Goal: Information Seeking & Learning: Compare options

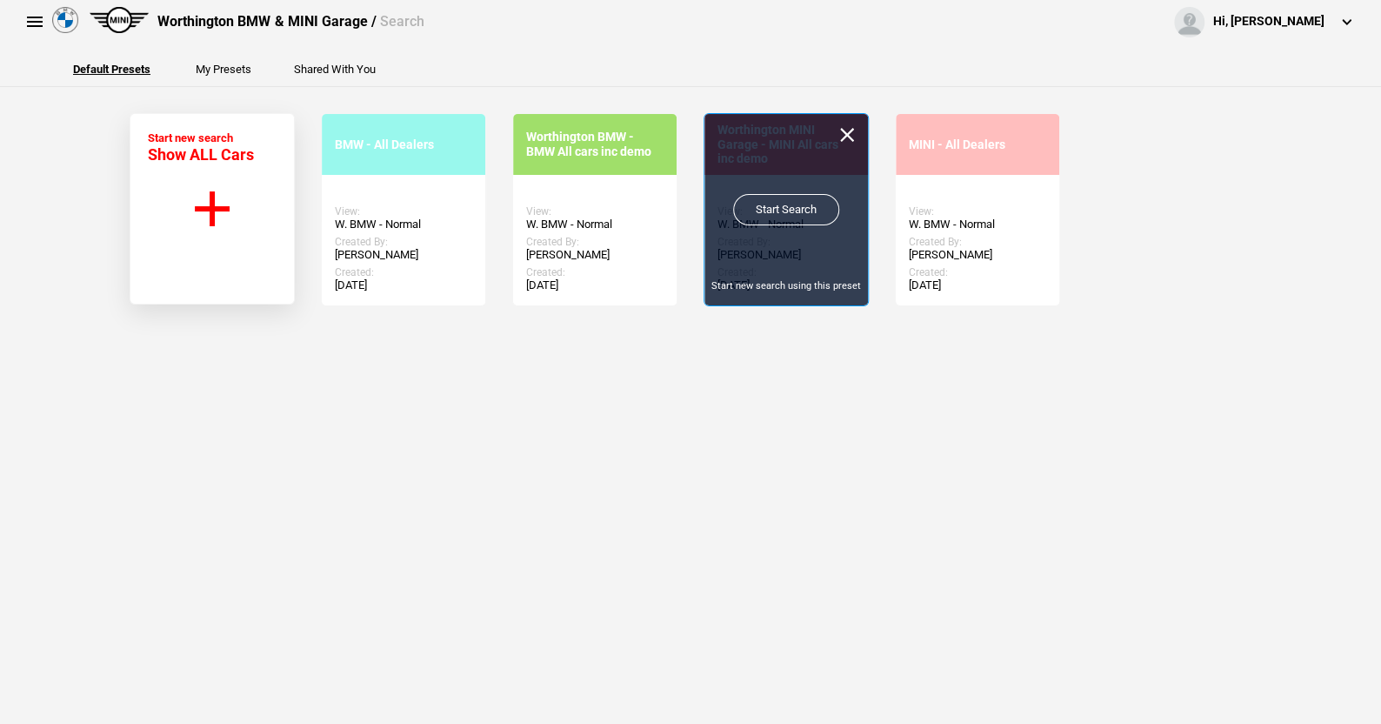
click at [778, 209] on link "Start Search" at bounding box center [786, 209] width 106 height 31
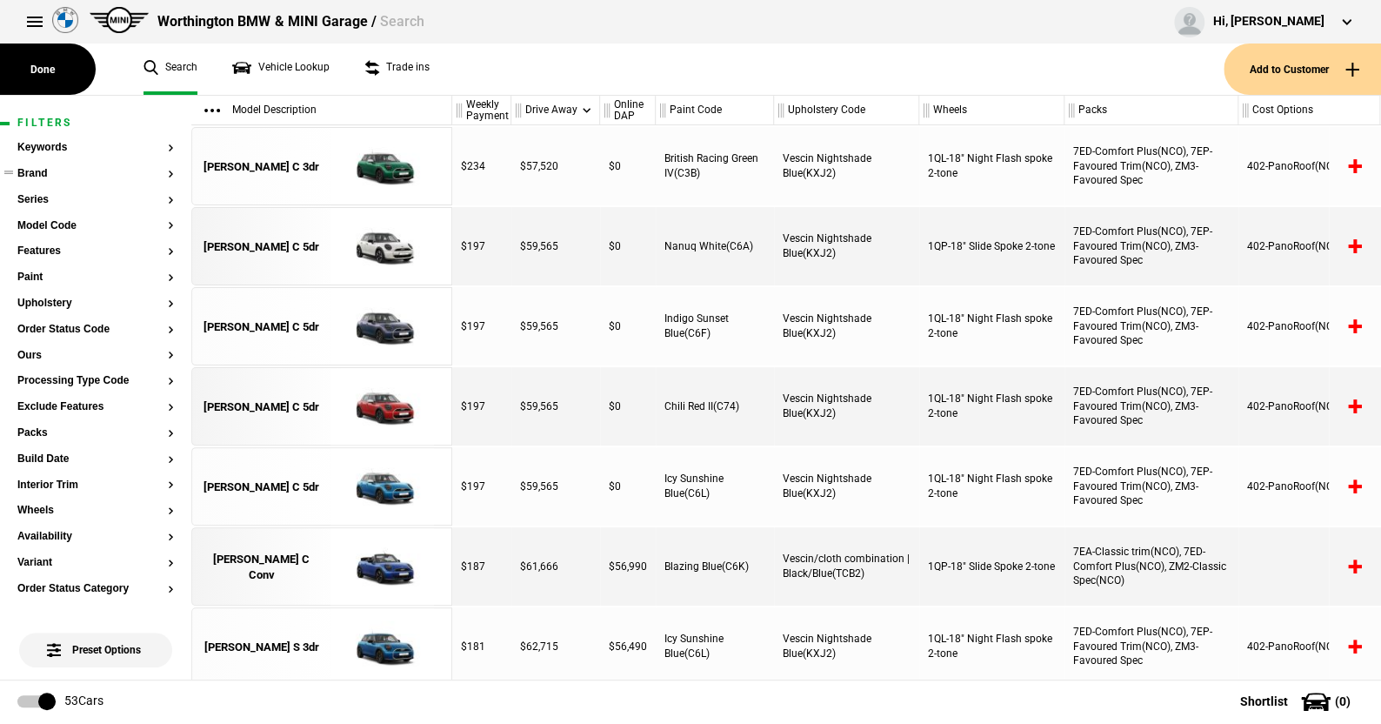
click at [46, 179] on button "Brand" at bounding box center [95, 174] width 157 height 12
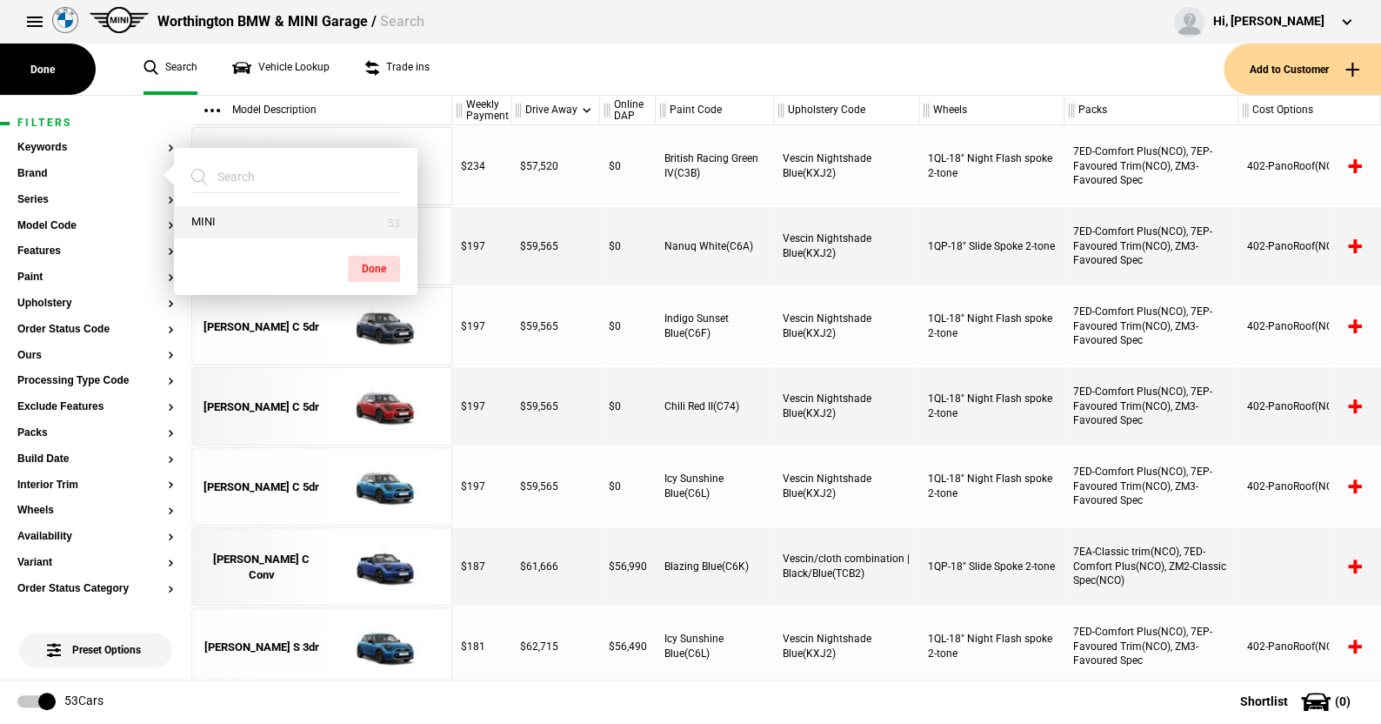
click at [197, 217] on button "MINI" at bounding box center [296, 222] width 244 height 32
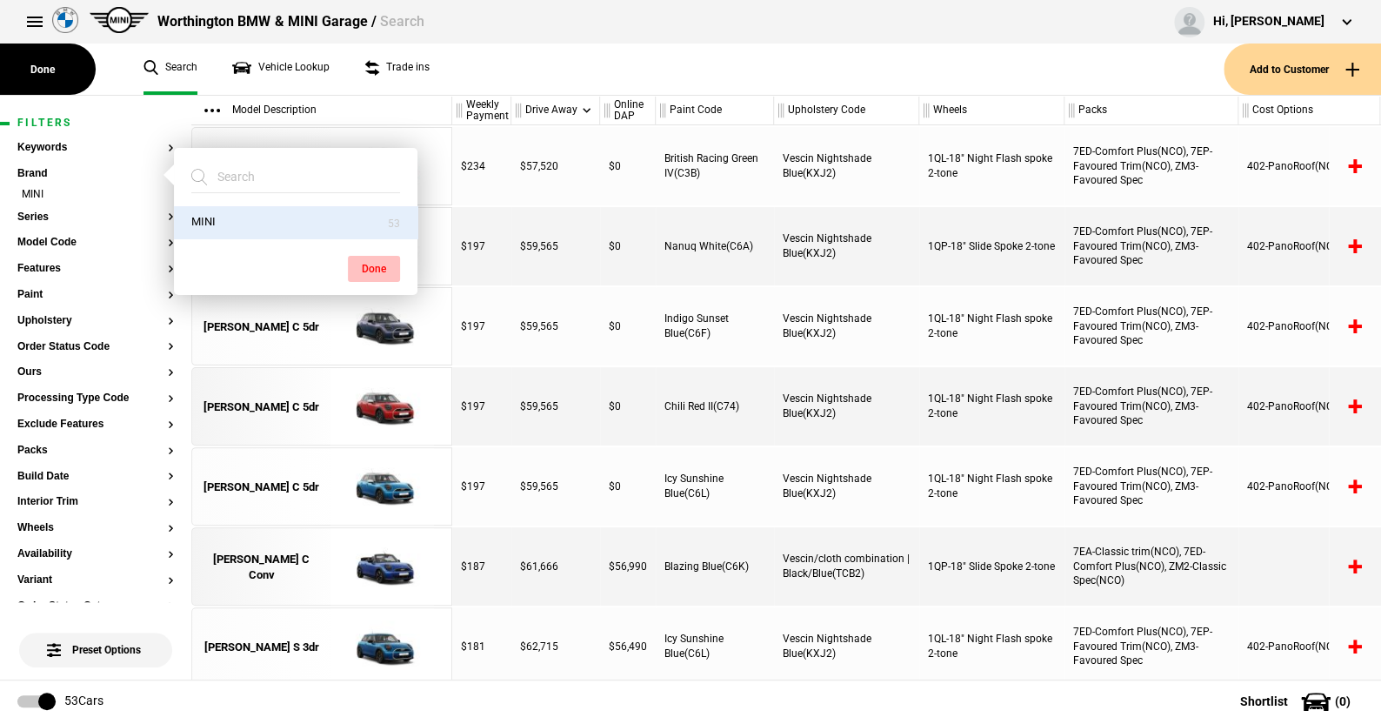
click at [364, 268] on button "Done" at bounding box center [374, 269] width 52 height 26
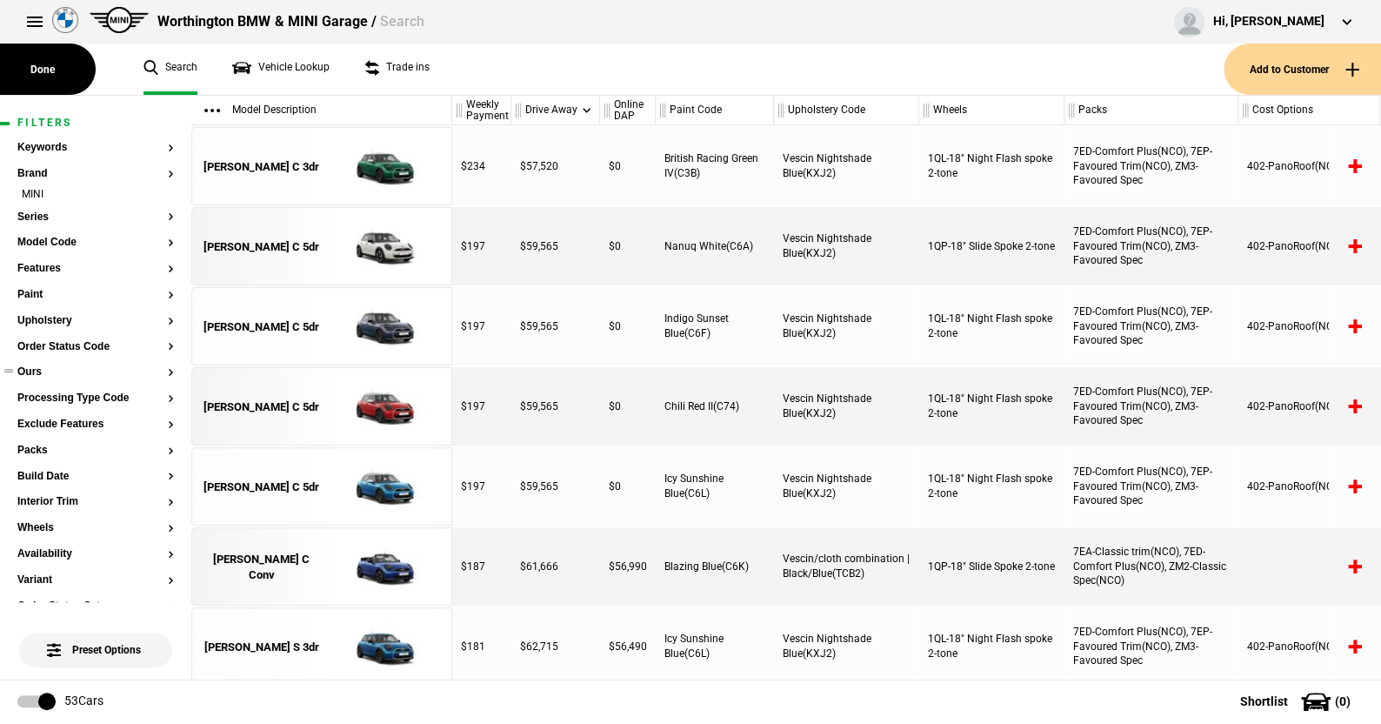
click at [29, 370] on button "Ours" at bounding box center [95, 372] width 157 height 12
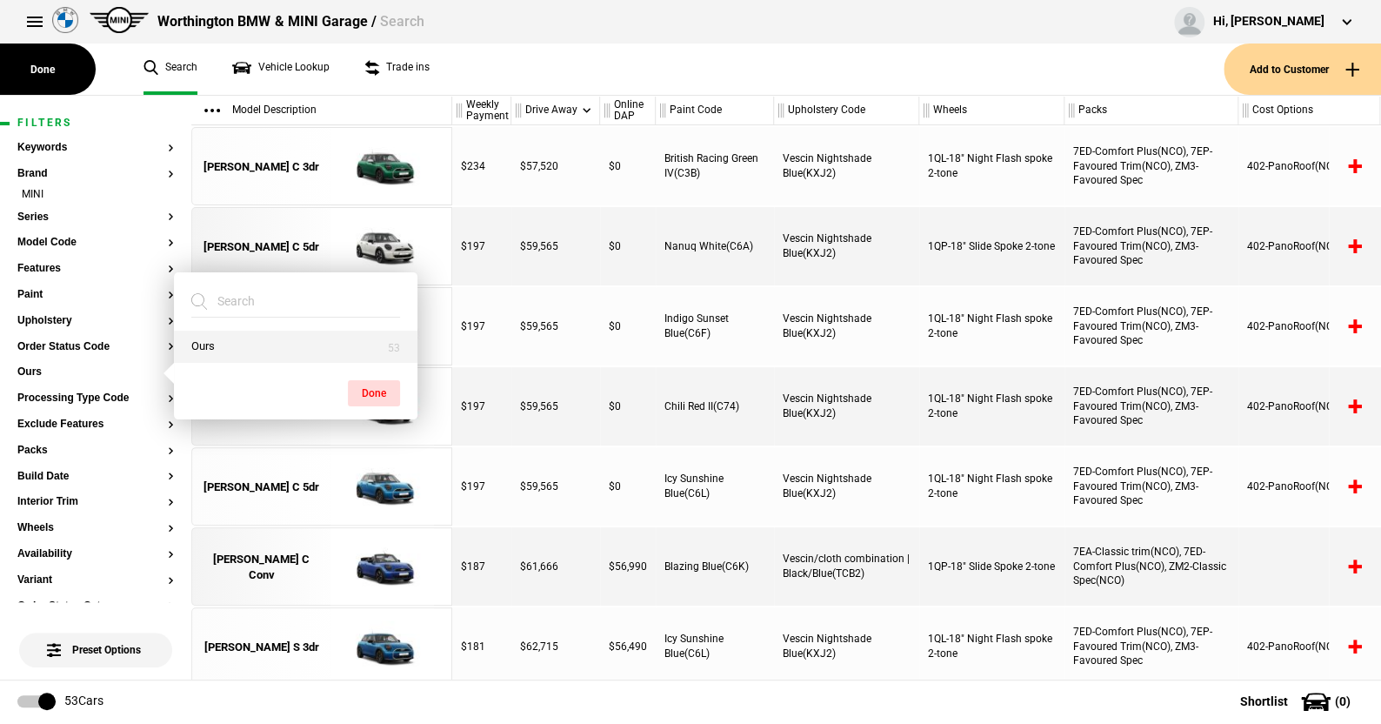
click at [231, 344] on button "Ours" at bounding box center [296, 346] width 244 height 32
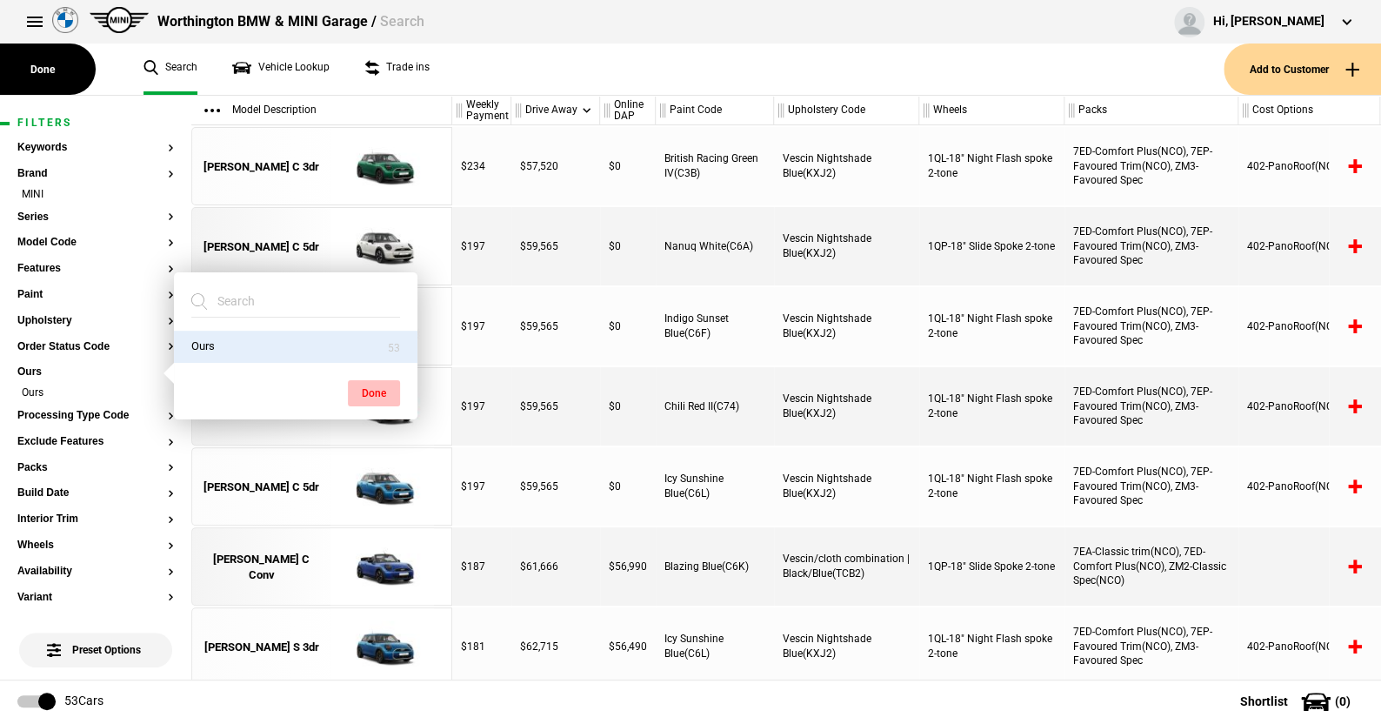
click at [381, 388] on button "Done" at bounding box center [374, 393] width 52 height 26
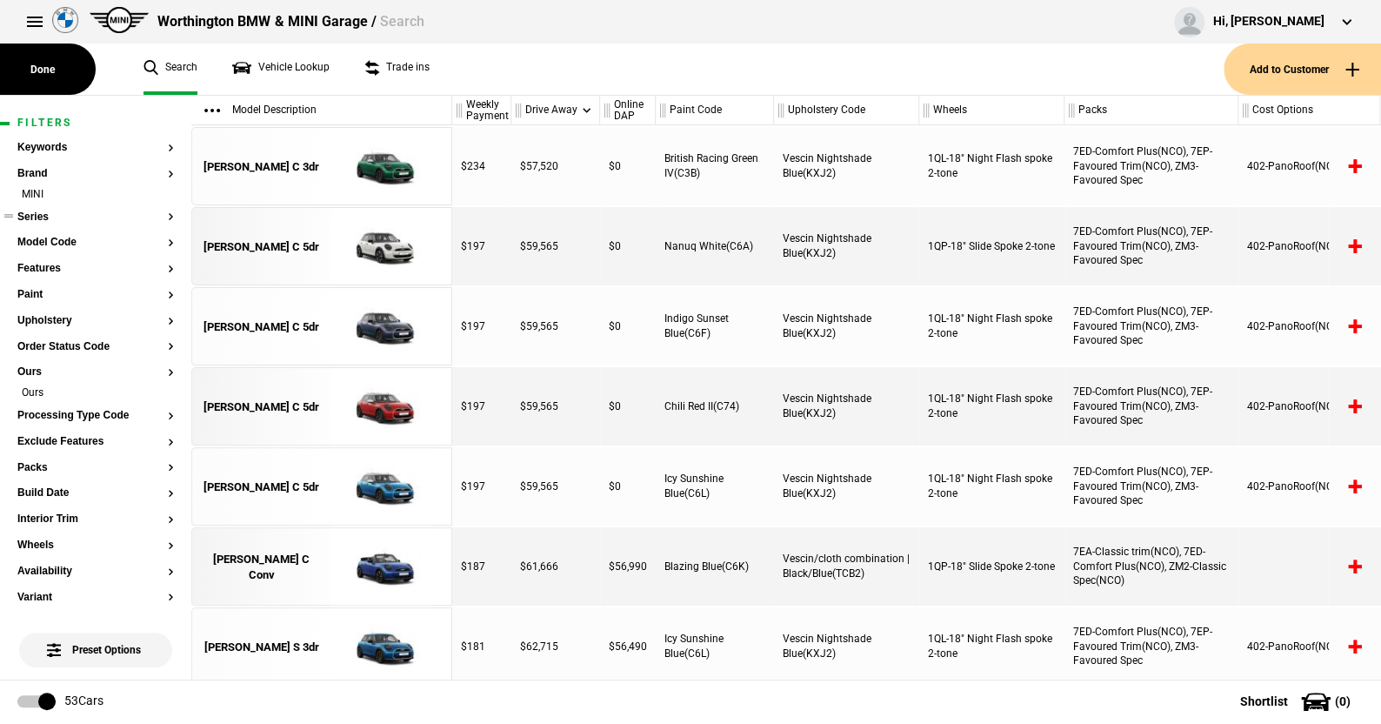
click at [37, 215] on button "Series" at bounding box center [95, 217] width 157 height 12
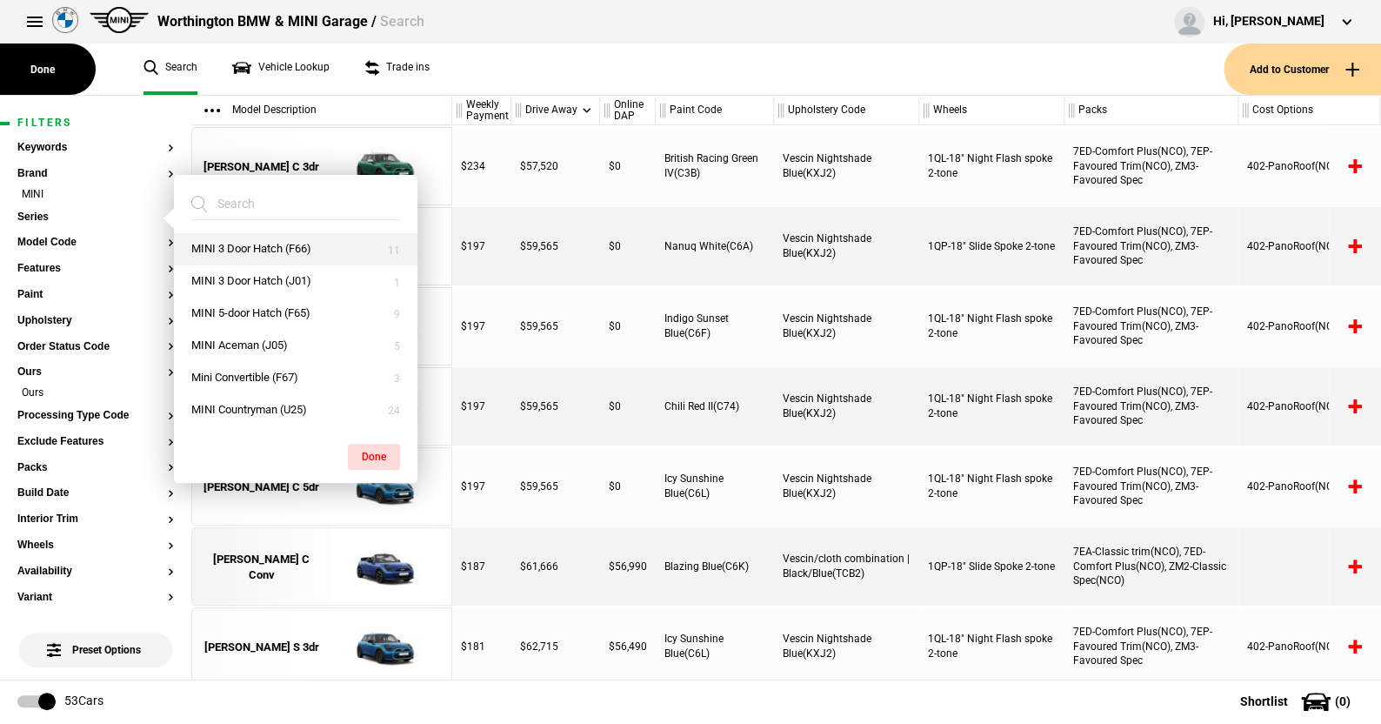
click at [259, 245] on button "MINI 3 Door Hatch (F66)" at bounding box center [296, 249] width 244 height 32
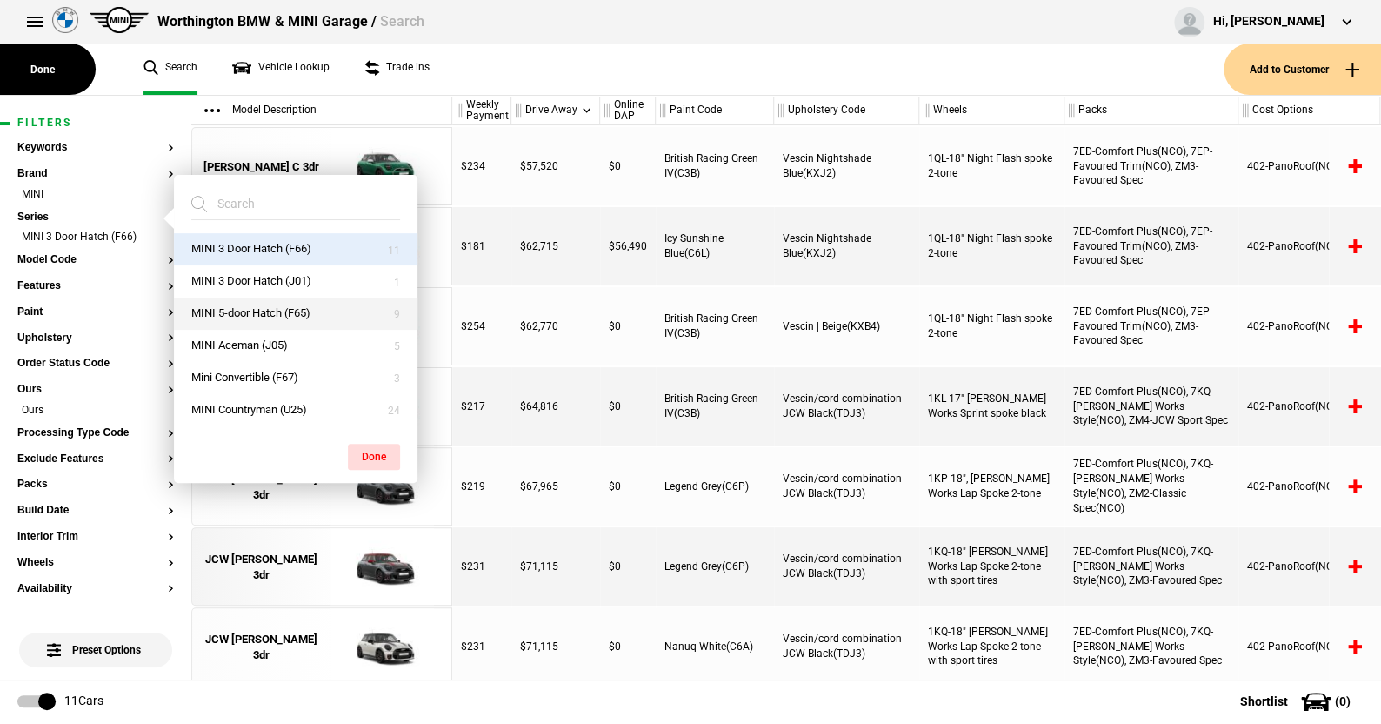
click at [247, 311] on button "MINI 5-door Hatch (F65)" at bounding box center [296, 313] width 244 height 32
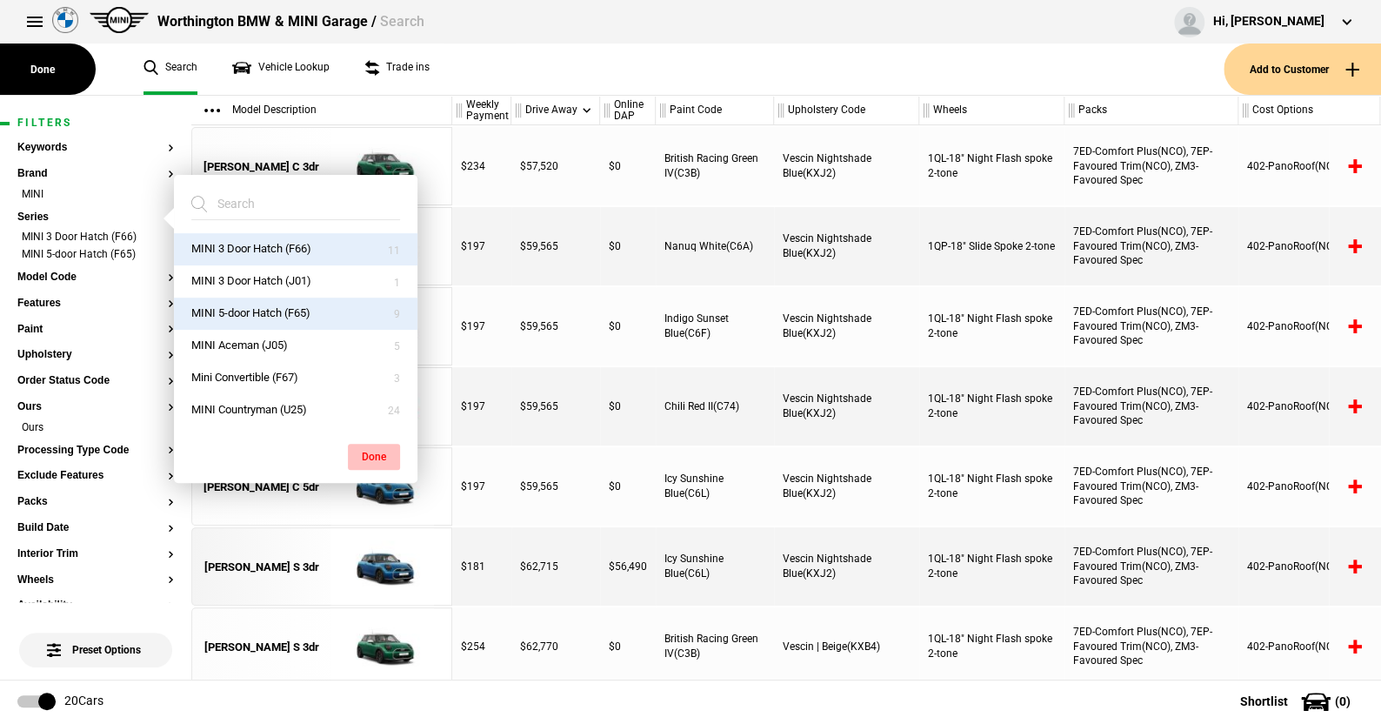
click at [364, 447] on button "Done" at bounding box center [374, 457] width 52 height 26
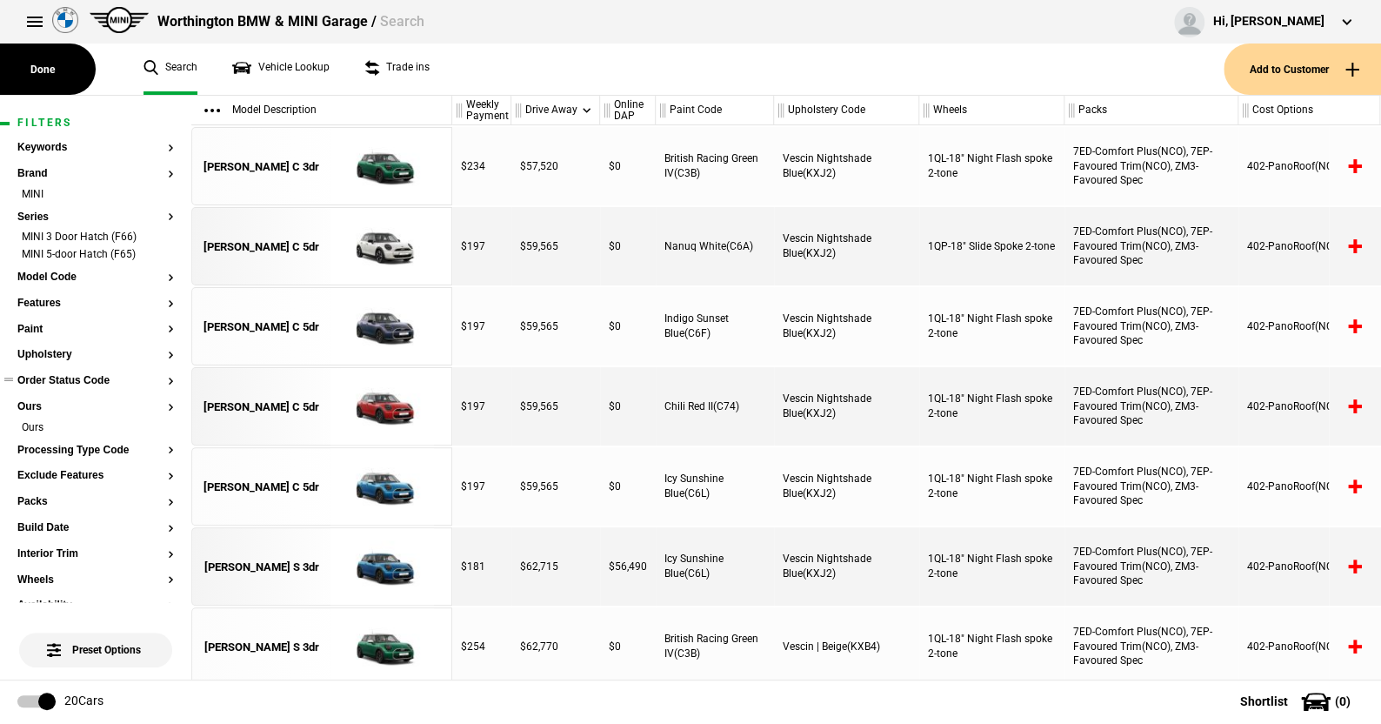
click at [78, 377] on button "Order Status Code" at bounding box center [95, 381] width 157 height 12
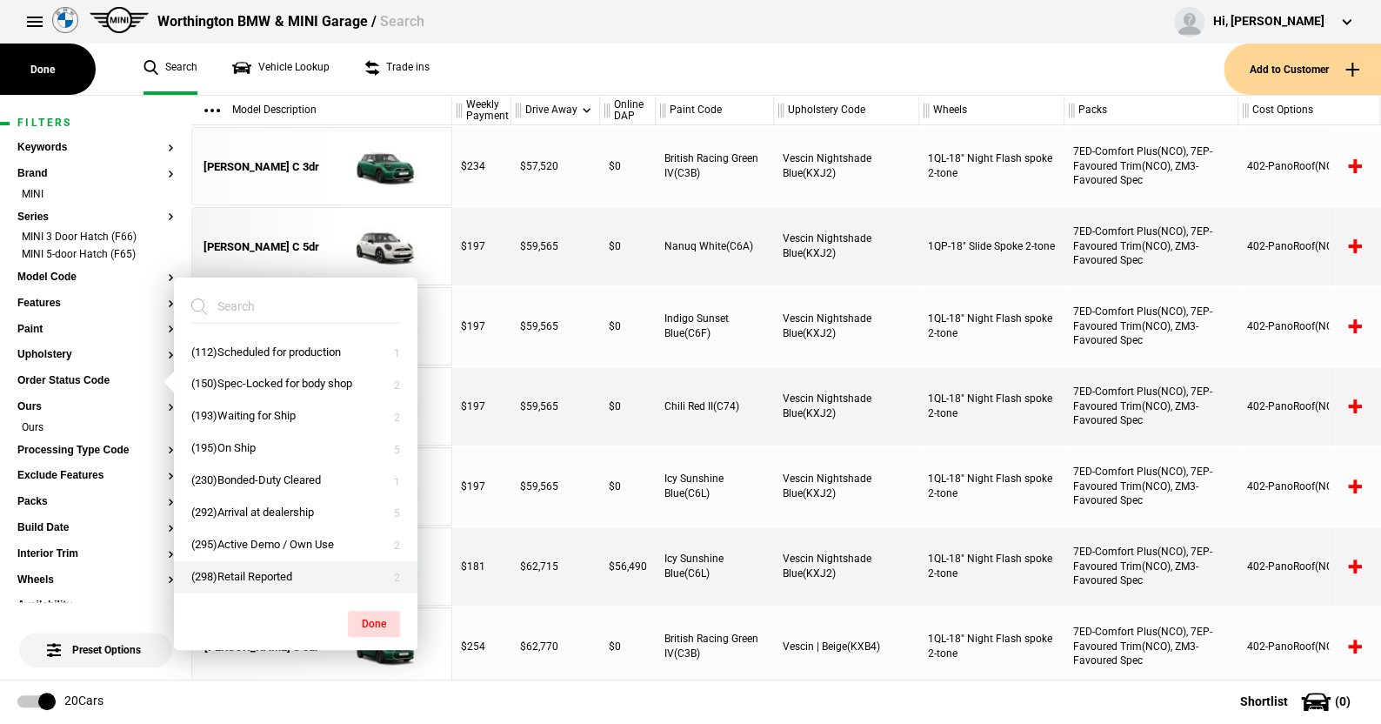
click at [242, 568] on button "(298)Retail Reported" at bounding box center [296, 577] width 244 height 32
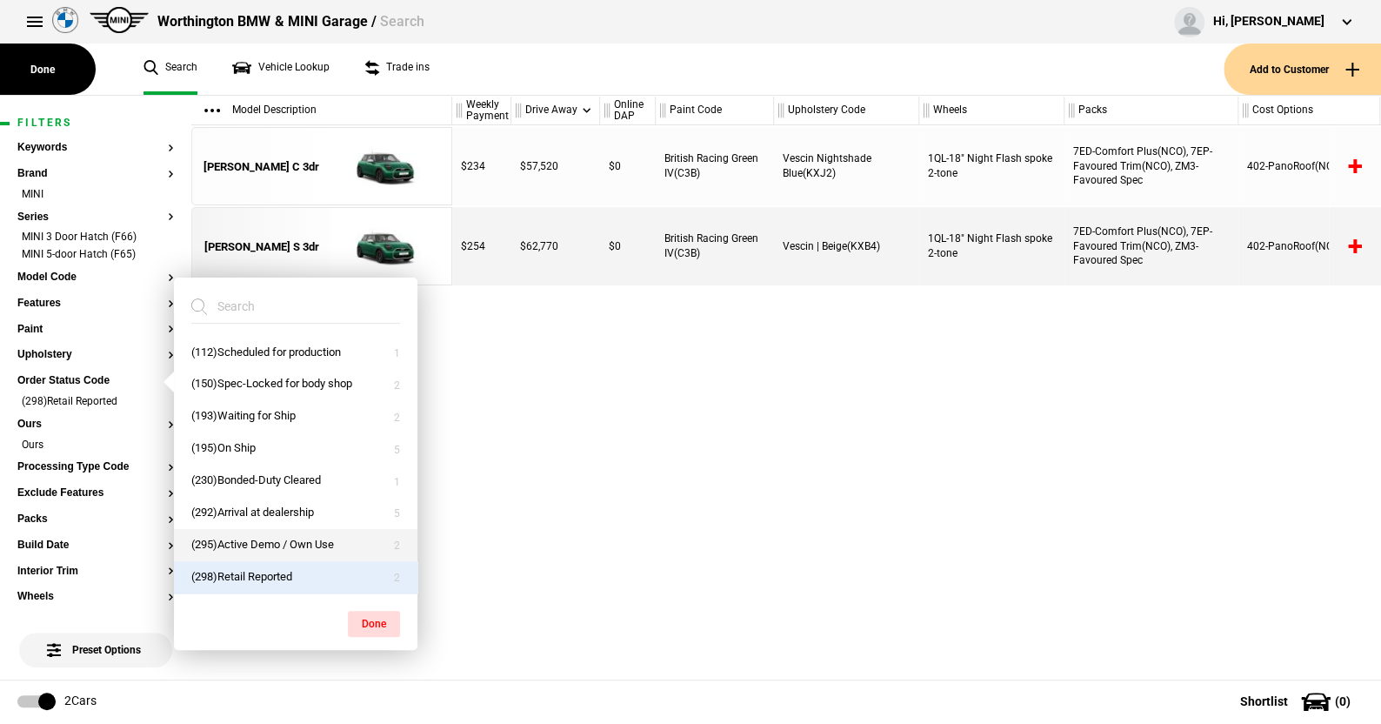
click at [246, 529] on button "(295)Active Demo / Own Use" at bounding box center [296, 545] width 244 height 32
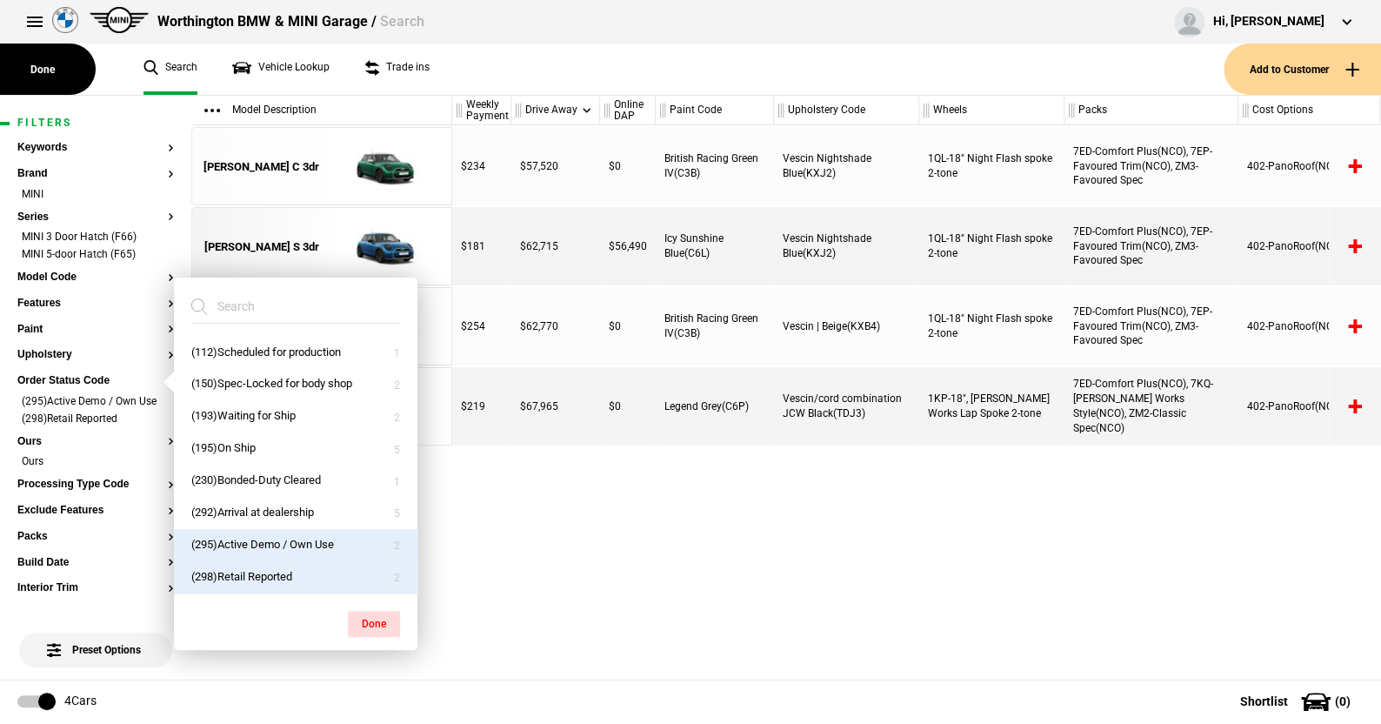
click at [237, 567] on button "(298)Retail Reported" at bounding box center [296, 577] width 244 height 32
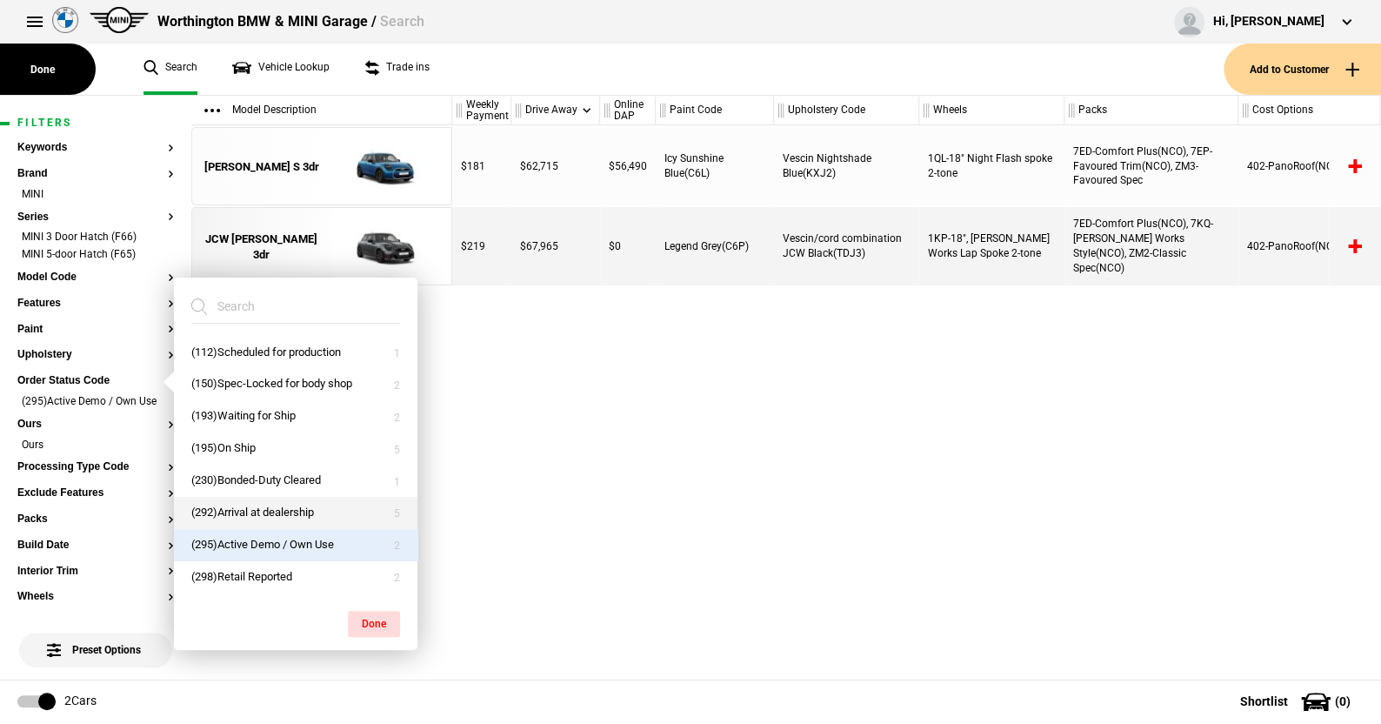
click at [238, 504] on button "(292)Arrival at dealership" at bounding box center [296, 513] width 244 height 32
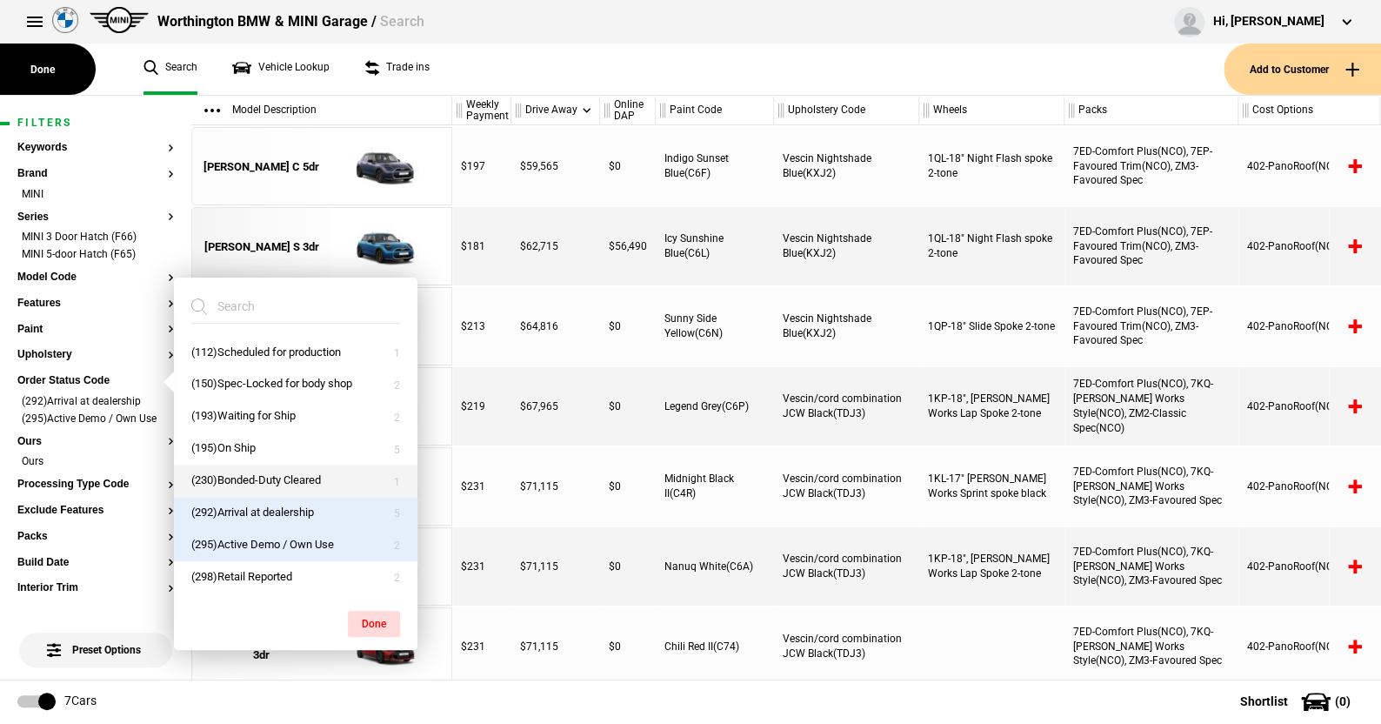
click at [236, 472] on button "(230)Bonded-Duty Cleared" at bounding box center [296, 480] width 244 height 32
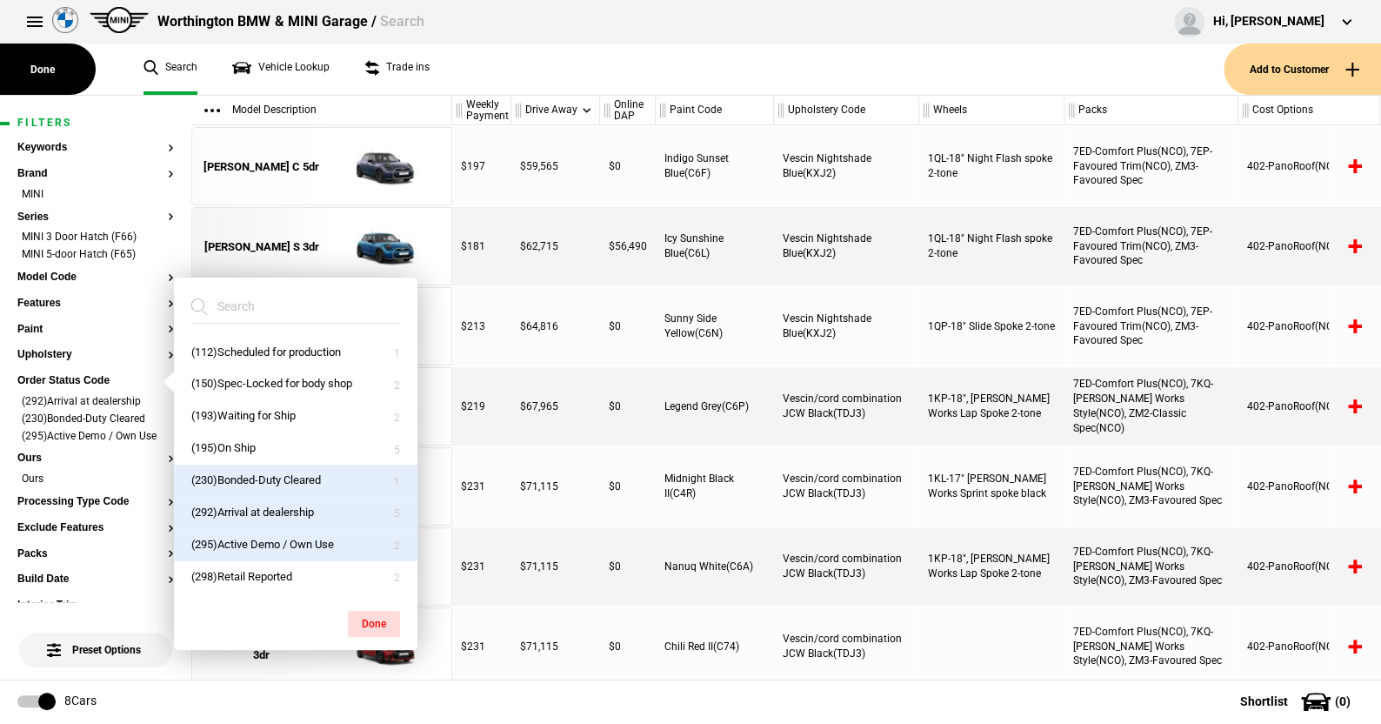
click at [240, 542] on button "(295)Active Demo / Own Use" at bounding box center [296, 545] width 244 height 32
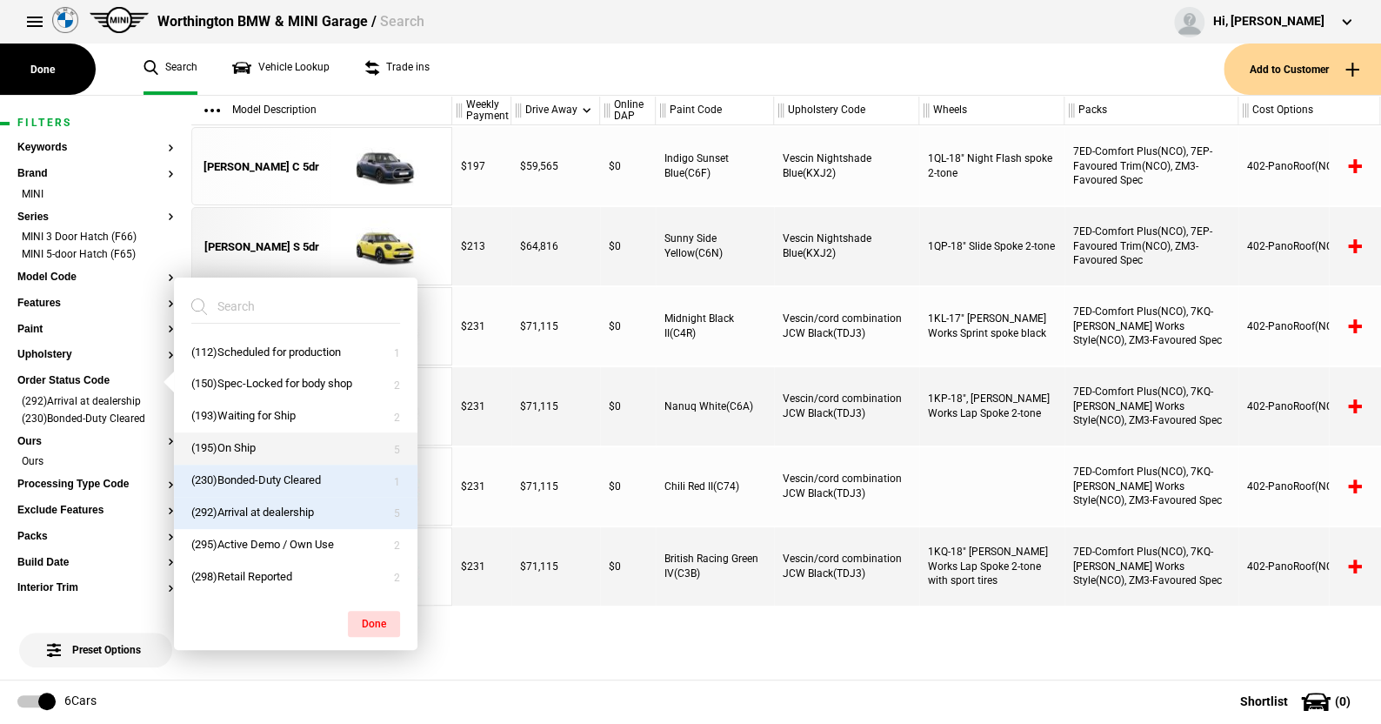
click at [230, 443] on button "(195)On Ship" at bounding box center [296, 448] width 244 height 32
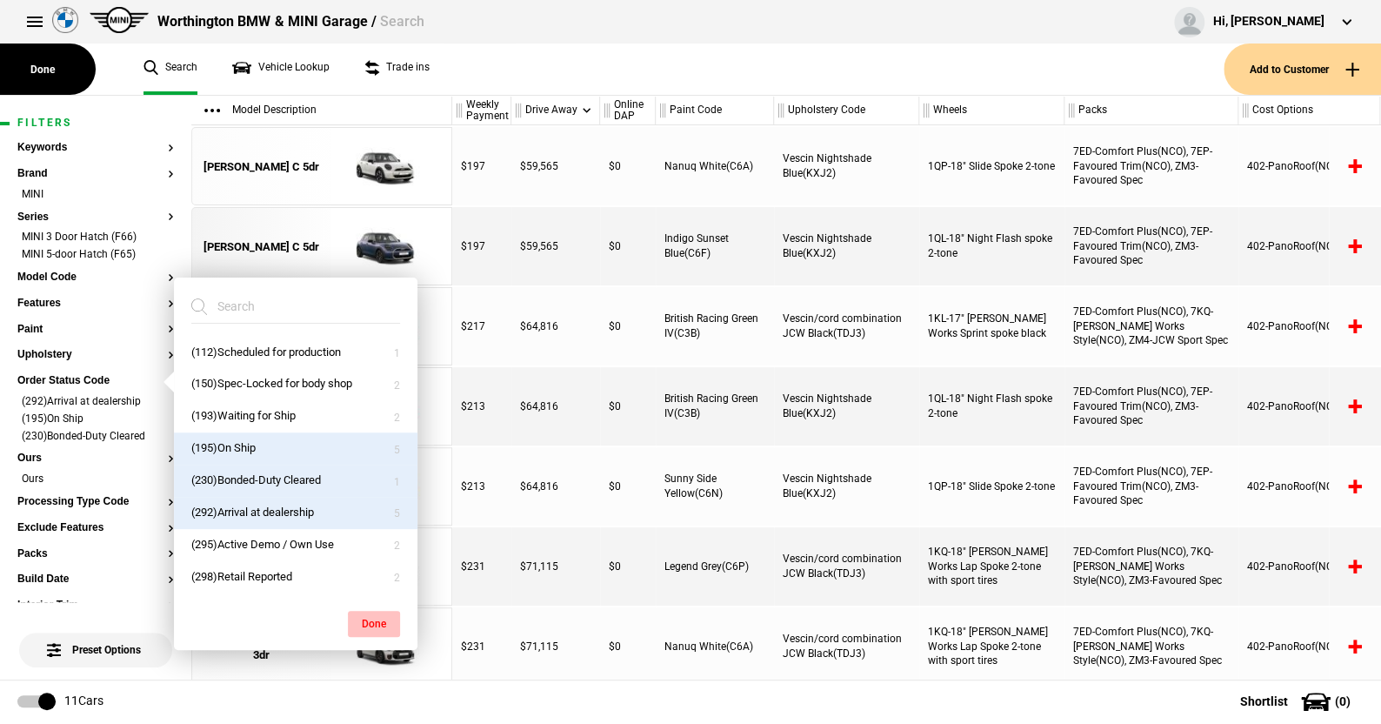
click at [367, 615] on button "Done" at bounding box center [374, 624] width 52 height 26
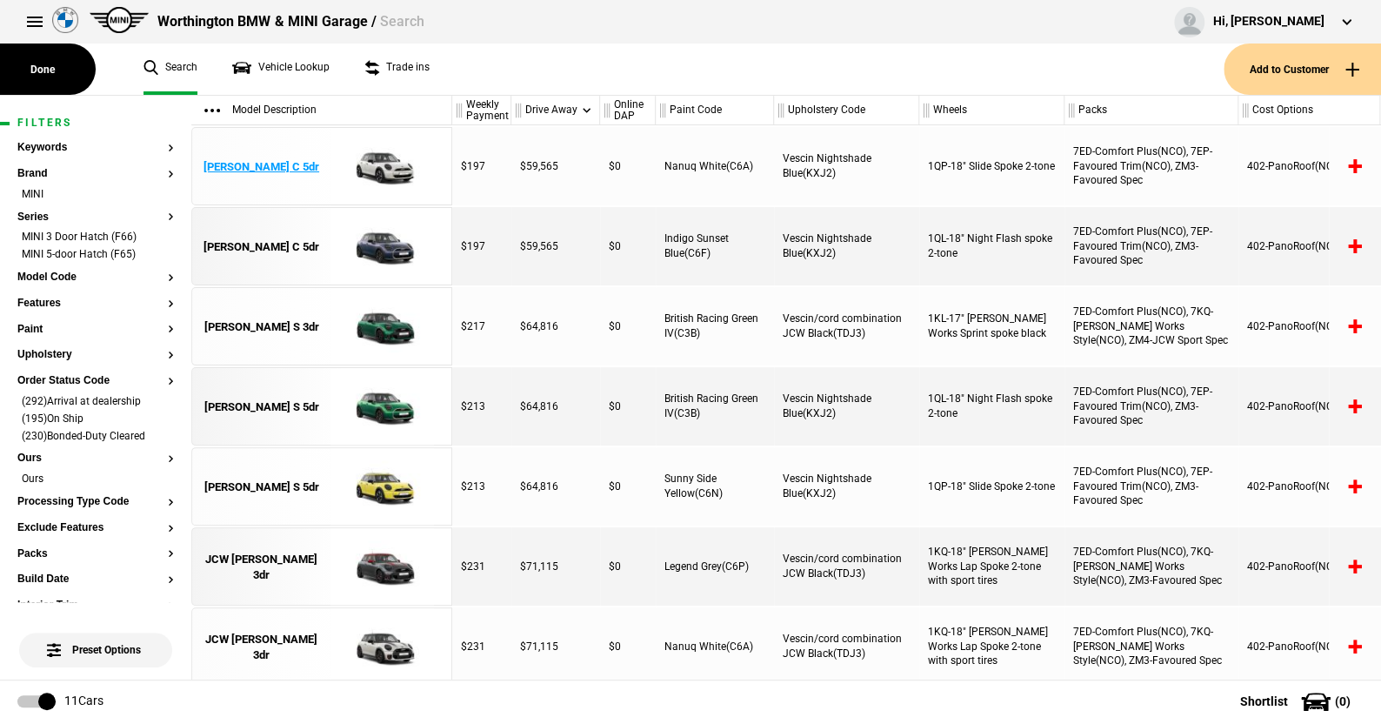
click at [385, 157] on img at bounding box center [382, 167] width 121 height 78
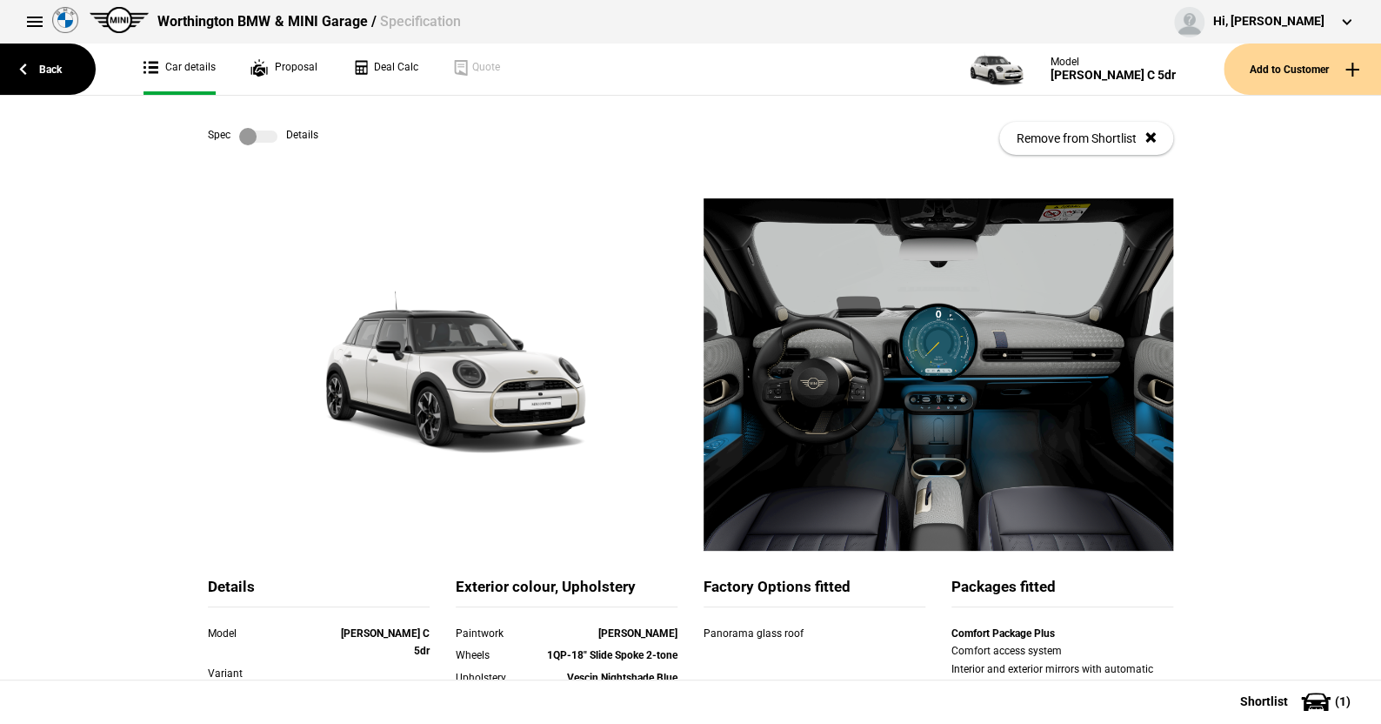
click at [263, 135] on label at bounding box center [258, 136] width 38 height 17
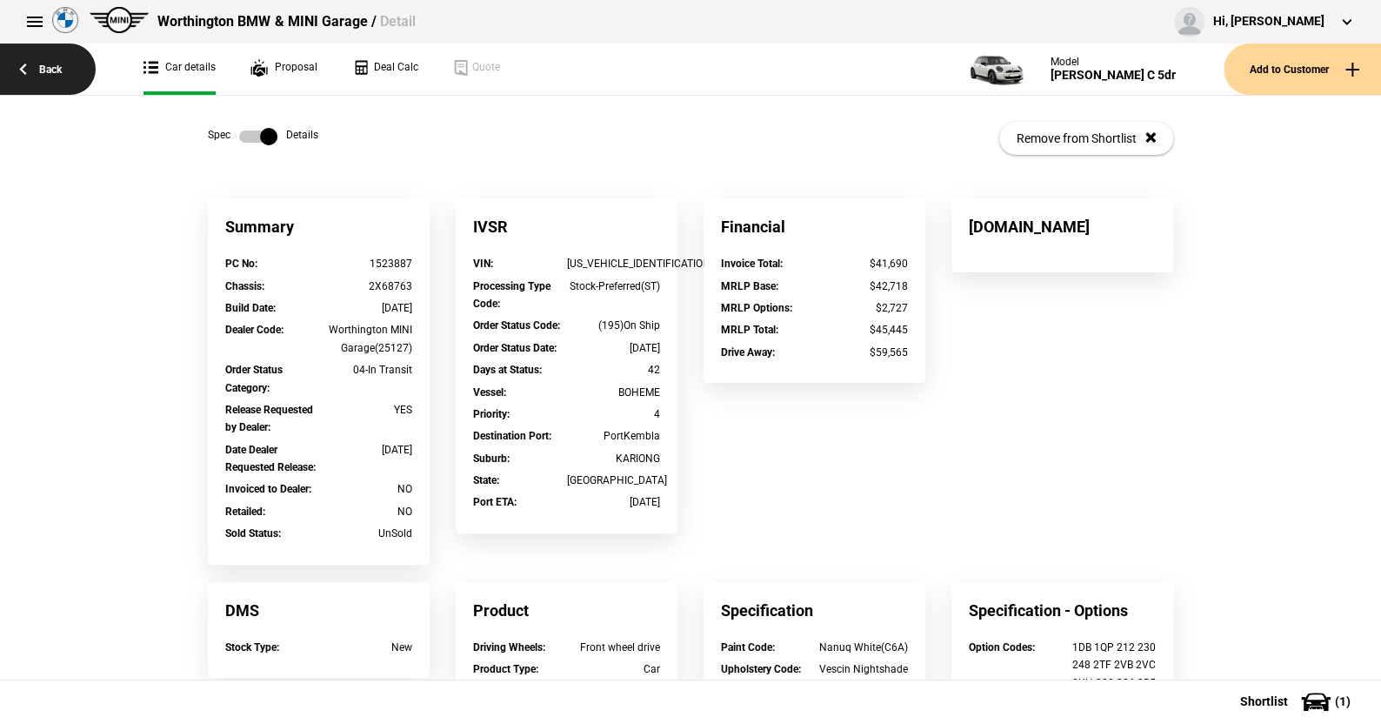
click at [55, 67] on link "Back" at bounding box center [48, 68] width 96 height 51
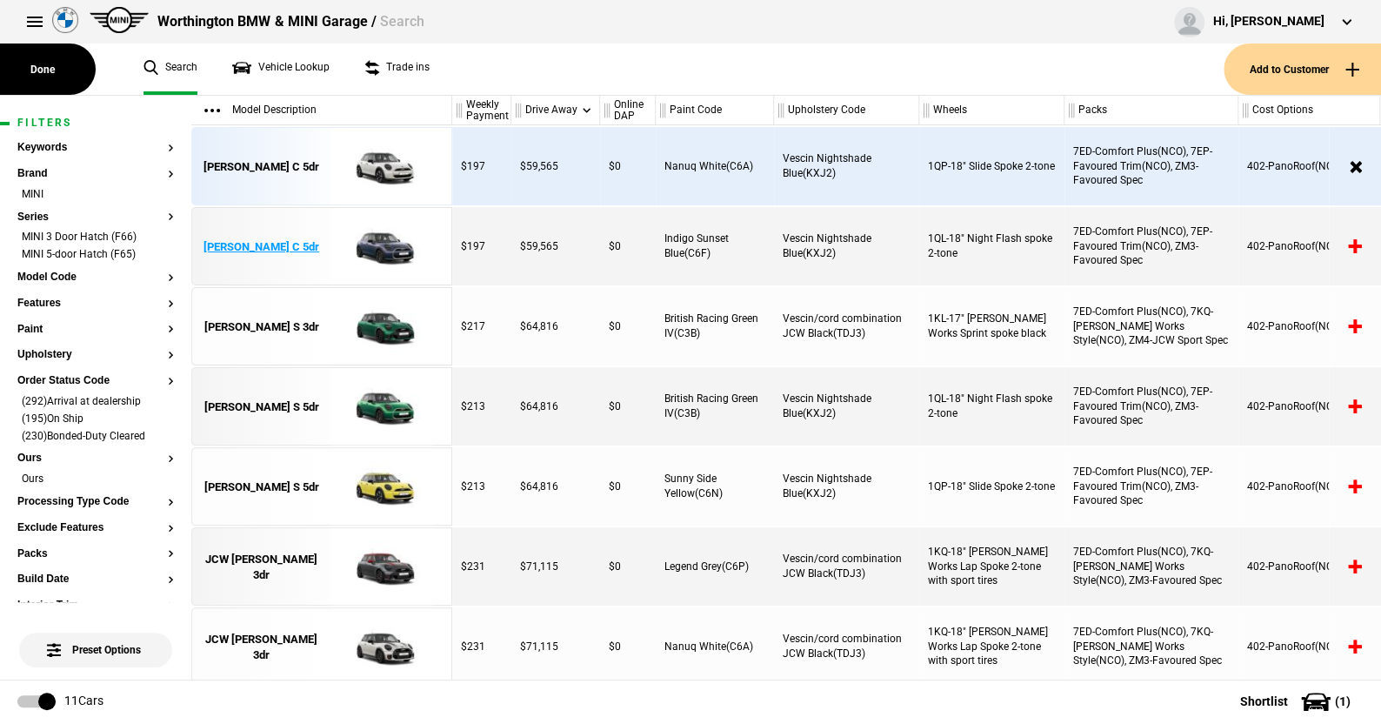
click at [373, 242] on img at bounding box center [382, 247] width 121 height 78
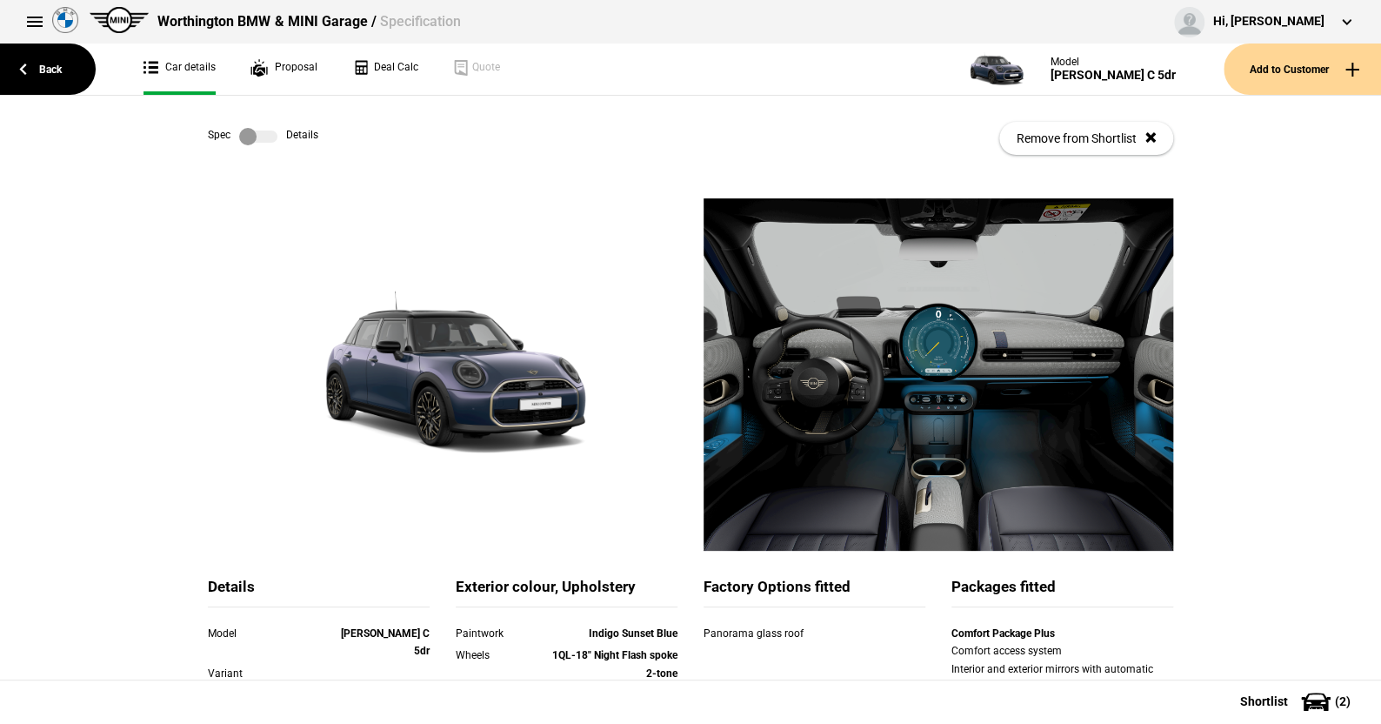
click at [264, 135] on label at bounding box center [258, 136] width 38 height 17
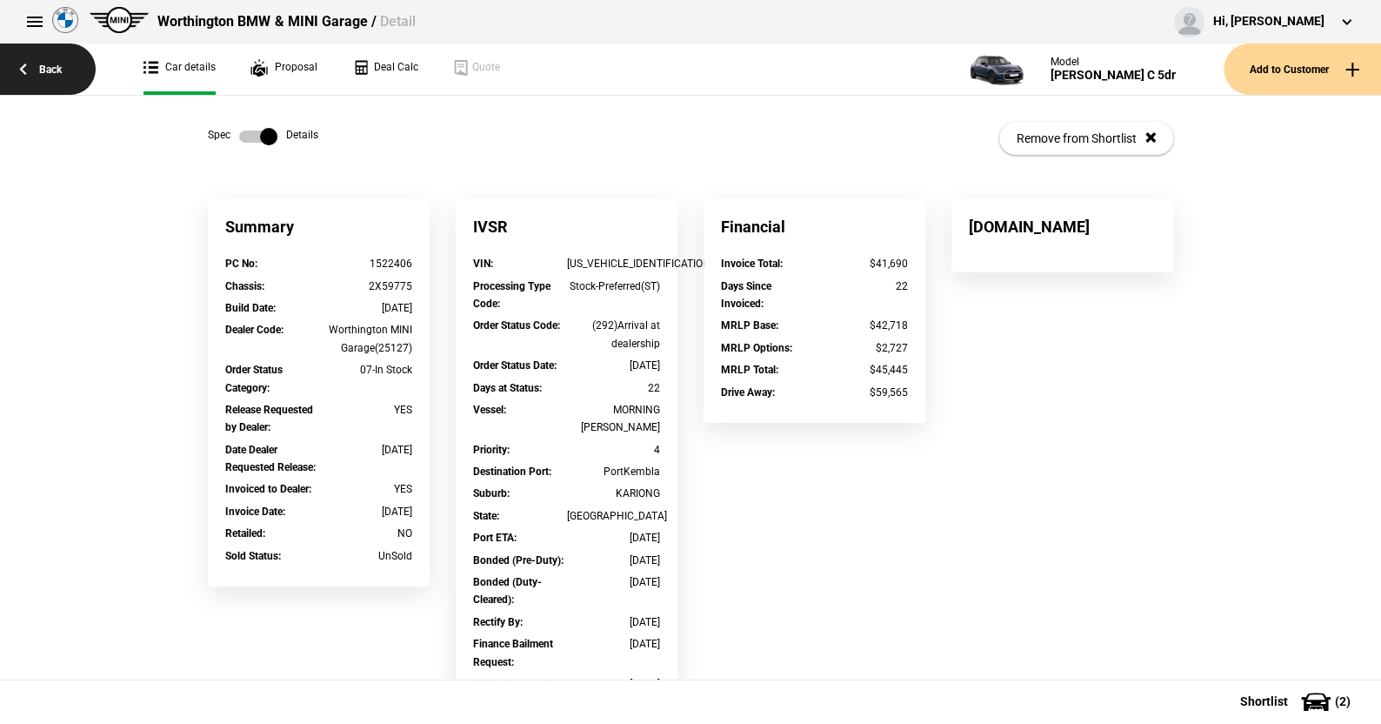
click at [50, 60] on link "Back" at bounding box center [48, 68] width 96 height 51
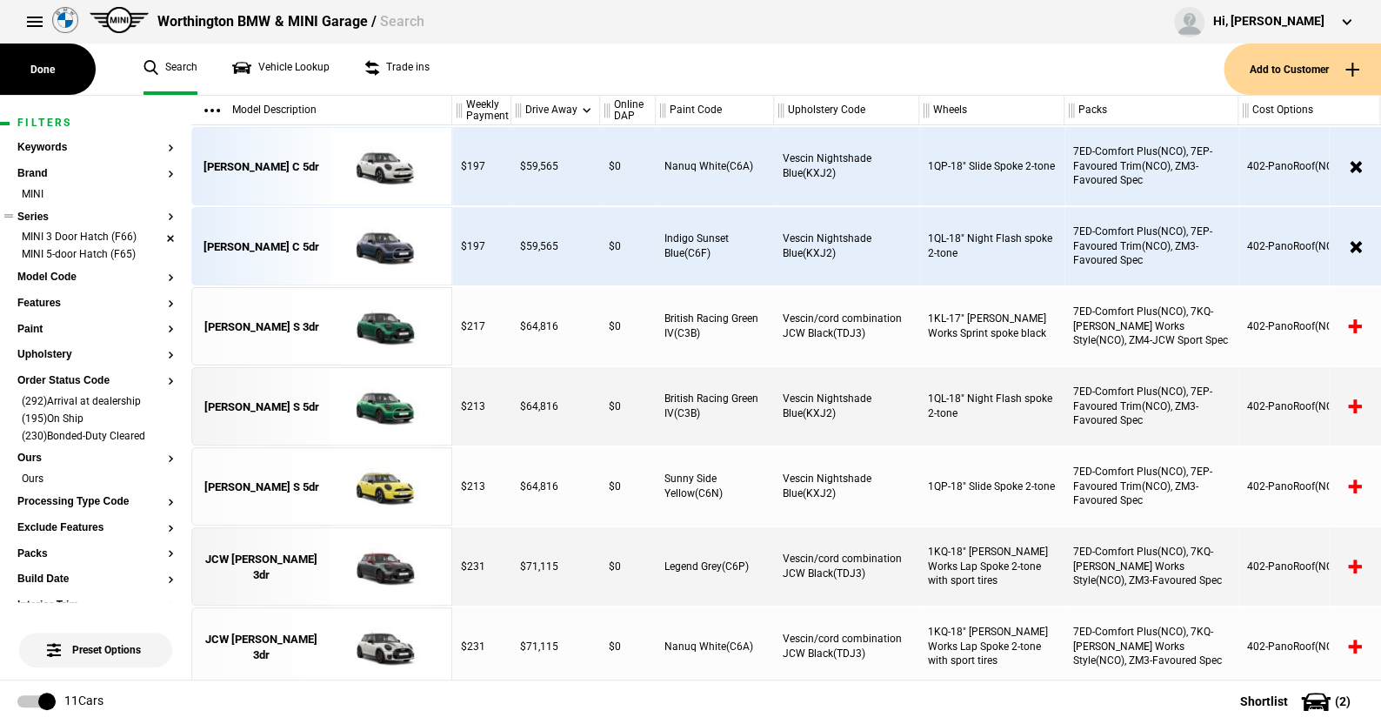
click at [153, 233] on li "MINI 3 Door Hatch (F66)" at bounding box center [95, 238] width 157 height 17
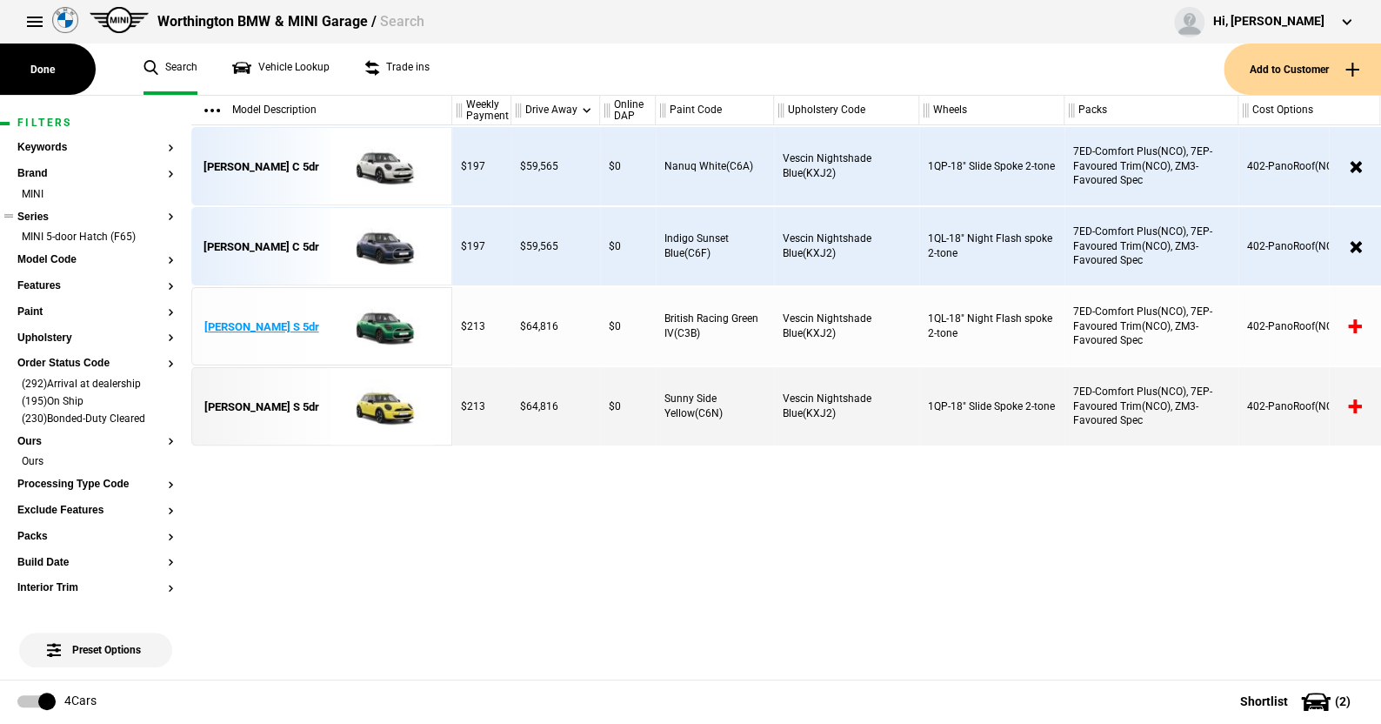
click at [384, 327] on img at bounding box center [382, 327] width 121 height 78
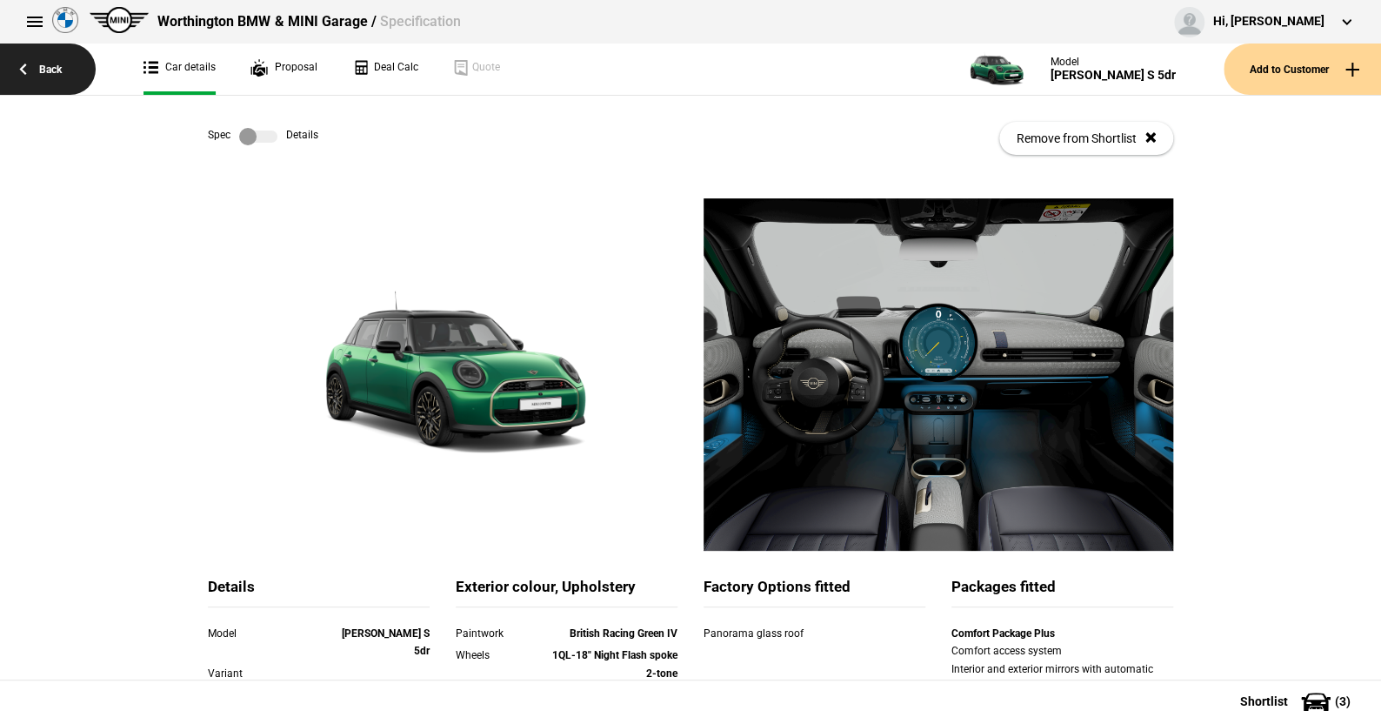
click at [52, 64] on link "Back" at bounding box center [48, 68] width 96 height 51
